Goal: Transaction & Acquisition: Purchase product/service

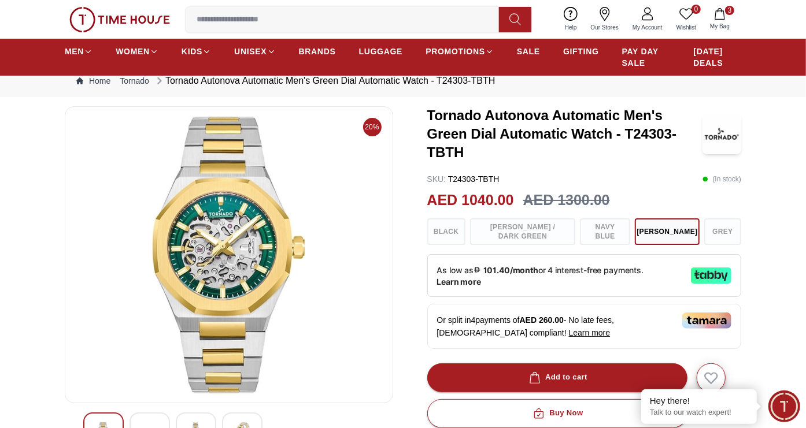
scroll to position [34, 0]
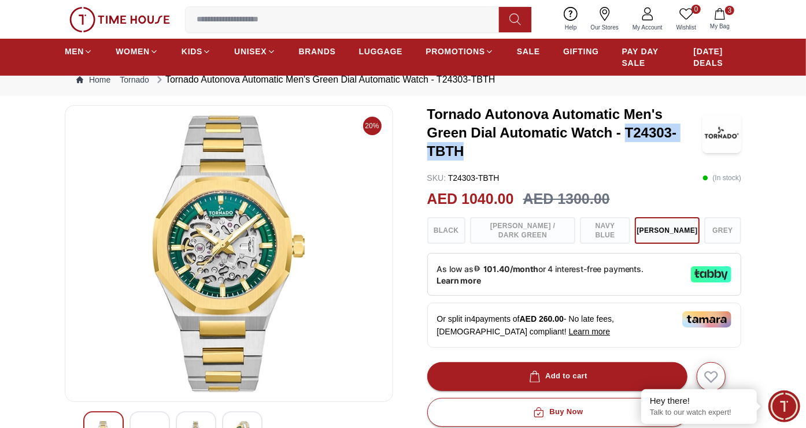
drag, startPoint x: 625, startPoint y: 129, endPoint x: 501, endPoint y: 147, distance: 125.6
click at [501, 147] on h3 "Tornado Autonova Automatic Men's Green Dial Automatic Watch - T24303-TBTH" at bounding box center [565, 133] width 276 height 56
copy h3 "T24303-TBTH"
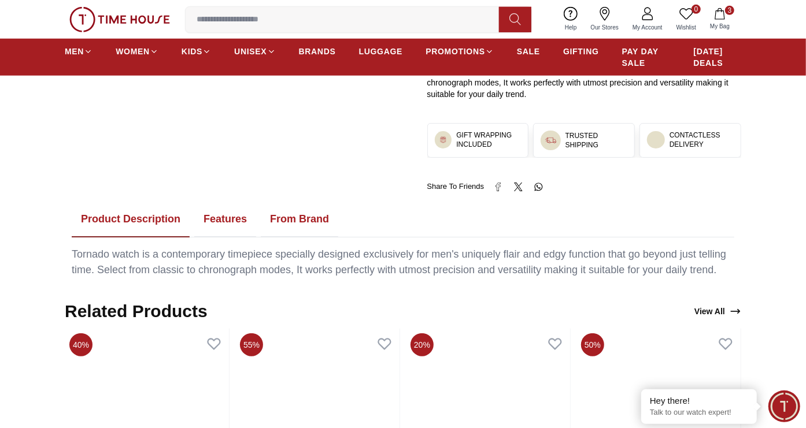
scroll to position [619, 0]
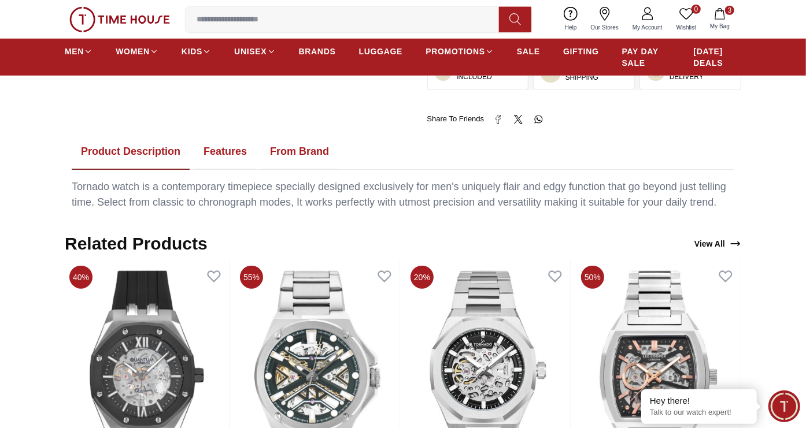
click at [227, 147] on button "Features" at bounding box center [225, 152] width 62 height 36
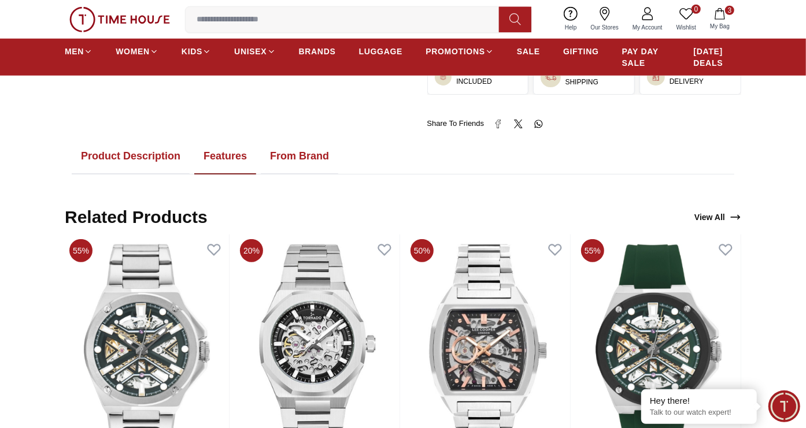
scroll to position [550, 0]
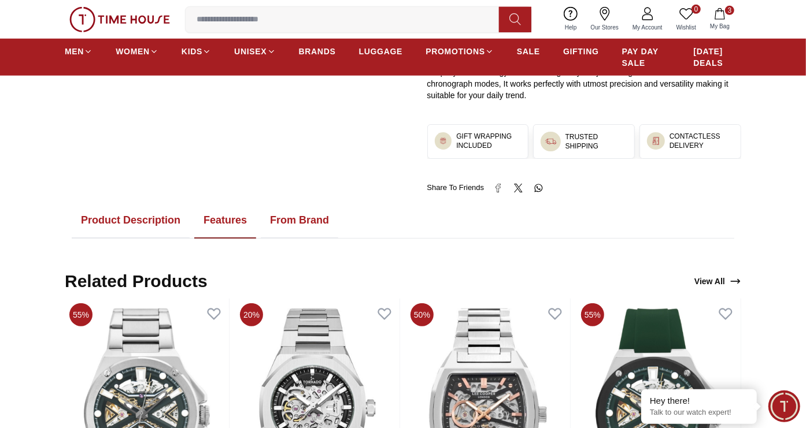
click at [284, 224] on button "From Brand" at bounding box center [299, 221] width 77 height 36
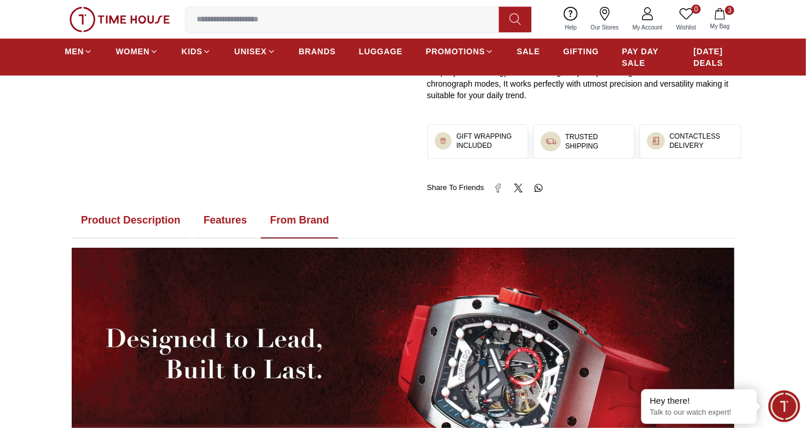
click at [226, 228] on button "Features" at bounding box center [225, 221] width 62 height 36
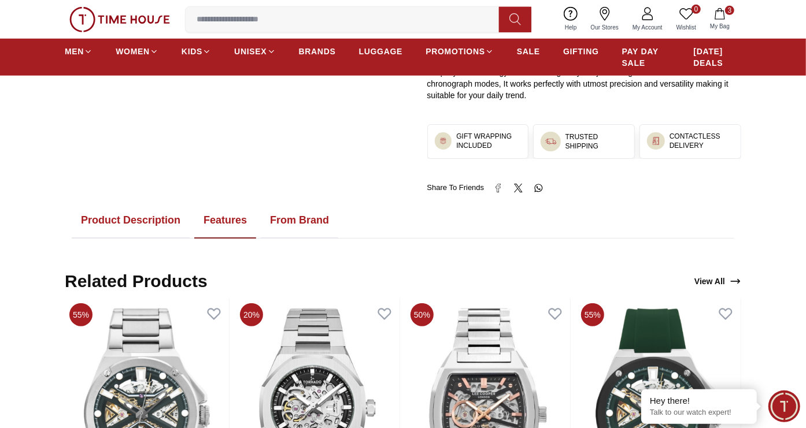
click at [158, 210] on button "Product Description" at bounding box center [131, 221] width 118 height 36
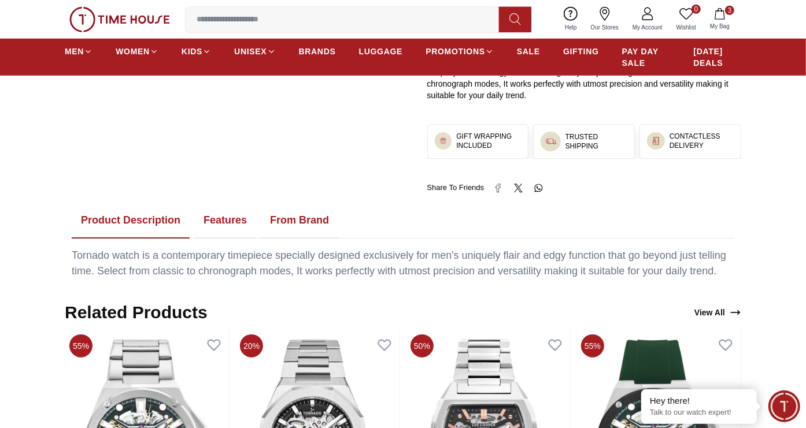
click at [143, 220] on button "Product Description" at bounding box center [131, 221] width 118 height 36
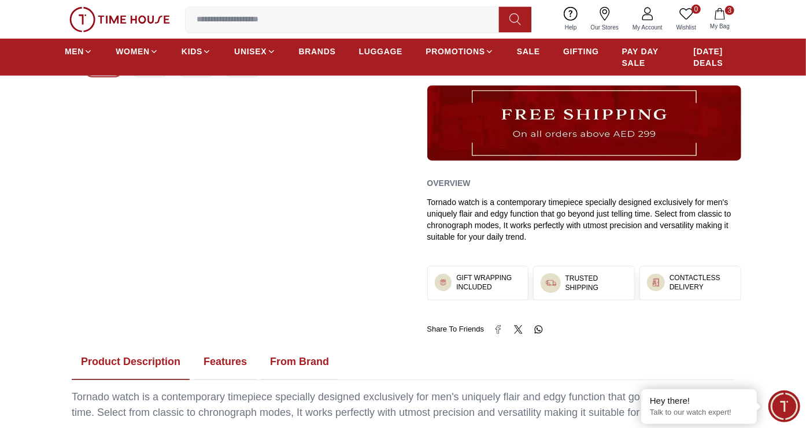
scroll to position [582, 0]
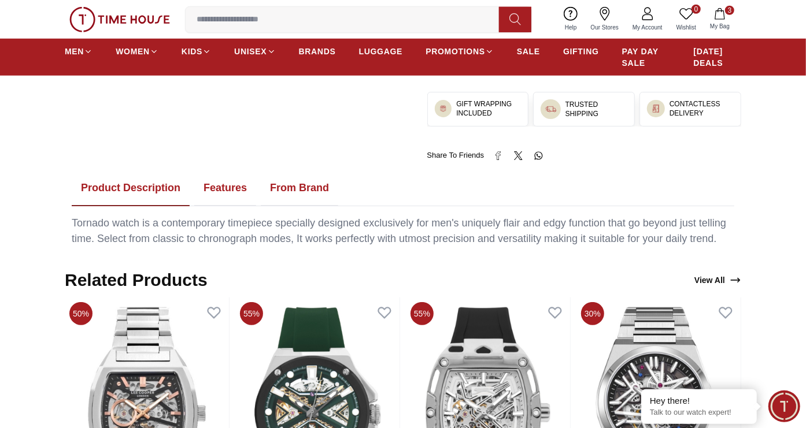
click at [275, 188] on button "From Brand" at bounding box center [299, 189] width 77 height 36
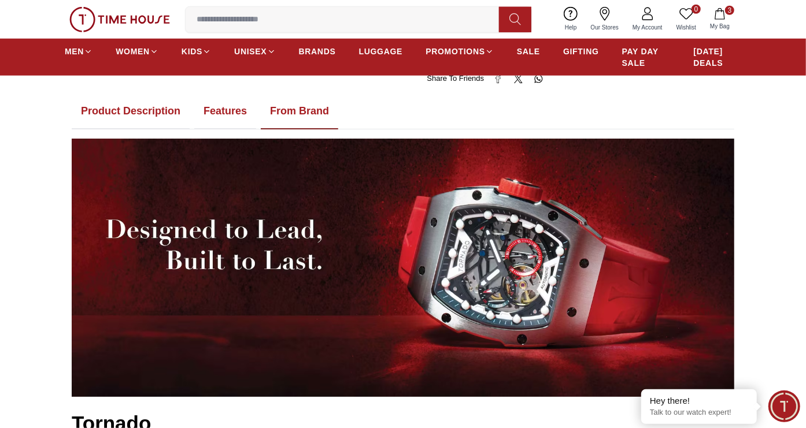
scroll to position [595, 0]
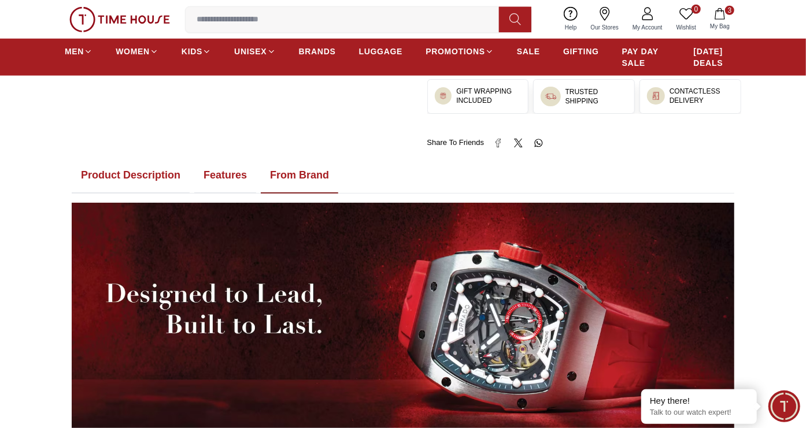
click at [221, 176] on button "Features" at bounding box center [225, 176] width 62 height 36
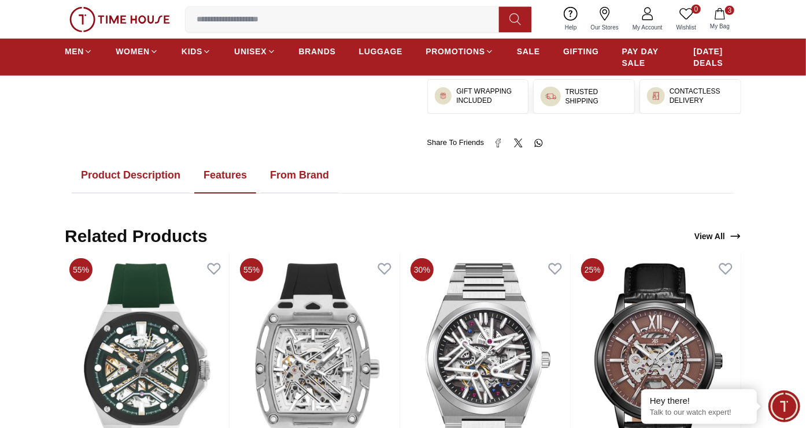
click at [166, 178] on button "Product Description" at bounding box center [131, 176] width 118 height 36
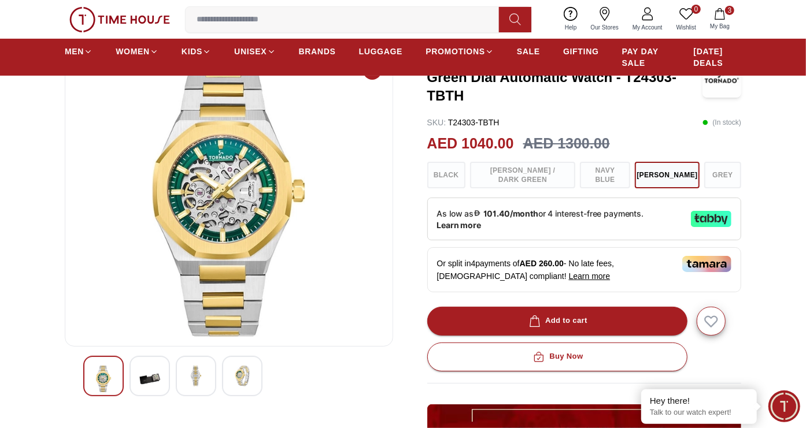
scroll to position [0, 0]
